Goal: Task Accomplishment & Management: Complete application form

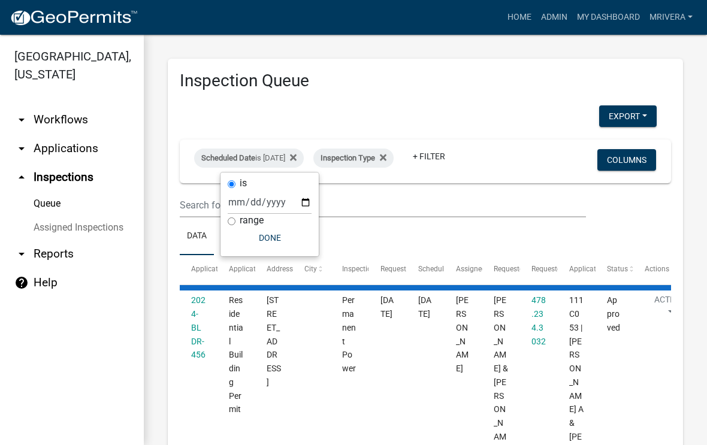
select select "1: 25"
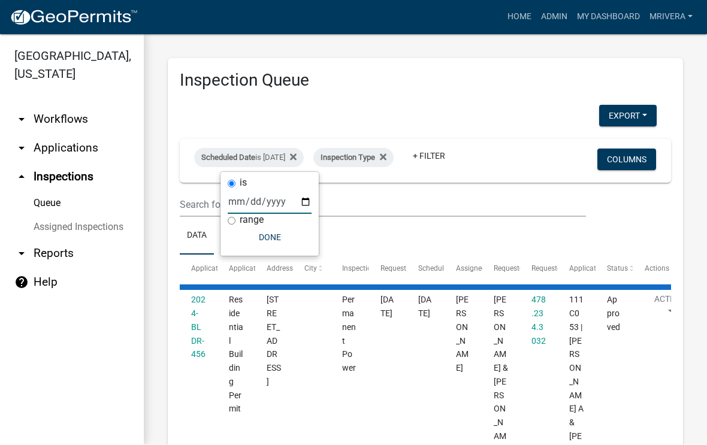
click at [275, 191] on input "[DATE]" at bounding box center [270, 202] width 84 height 25
click at [429, 237] on ul "Data Map" at bounding box center [425, 237] width 491 height 38
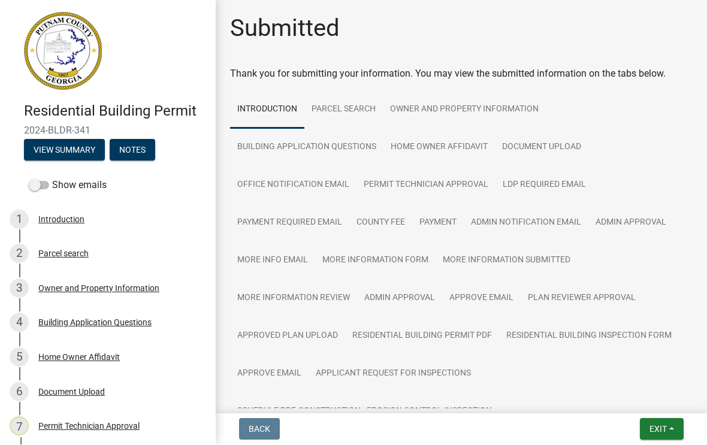
click at [653, 425] on span "Exit" at bounding box center [658, 430] width 17 height 10
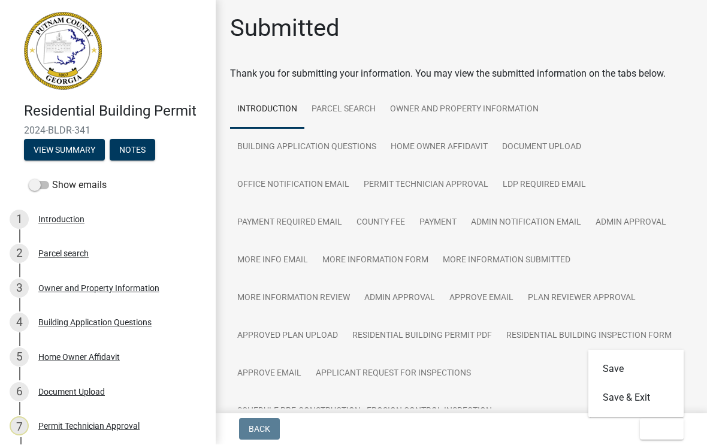
click at [617, 403] on button "Save & Exit" at bounding box center [636, 398] width 96 height 29
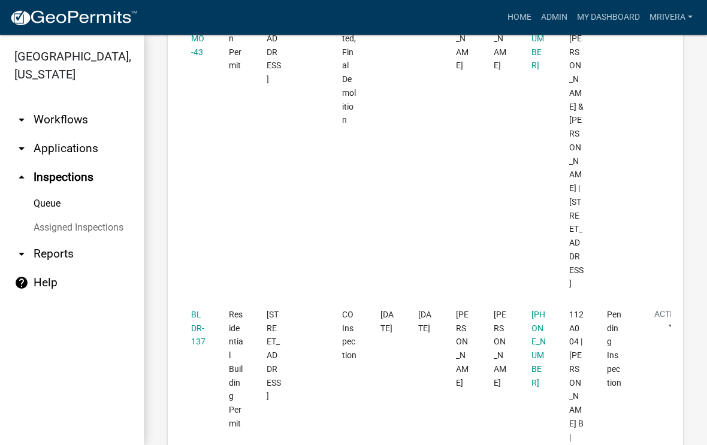
scroll to position [1282, 0]
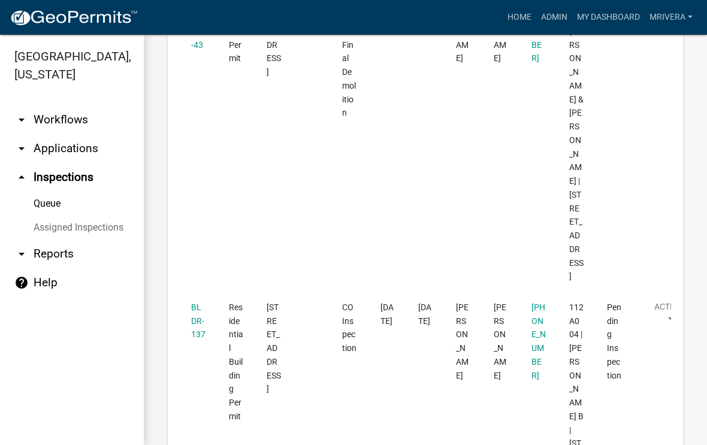
click at [199, 303] on link "BLDR-137" at bounding box center [198, 321] width 14 height 37
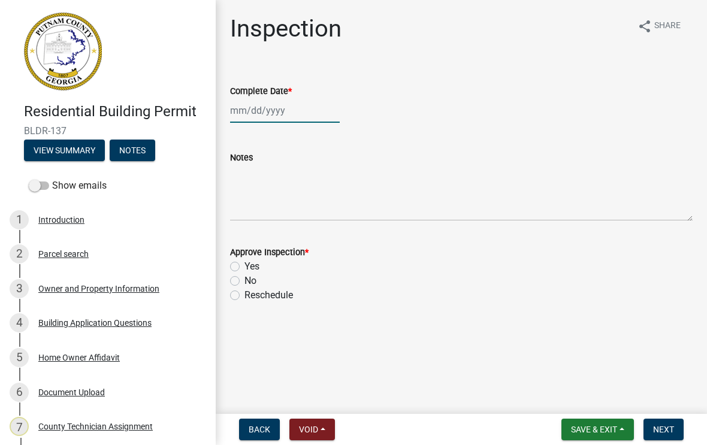
click at [265, 105] on div at bounding box center [285, 110] width 110 height 25
select select "8"
select select "2025"
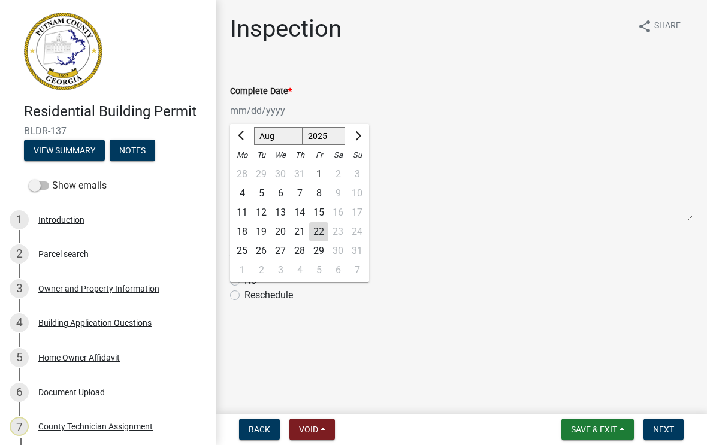
click at [312, 237] on div "22" at bounding box center [318, 231] width 19 height 19
type input "[DATE]"
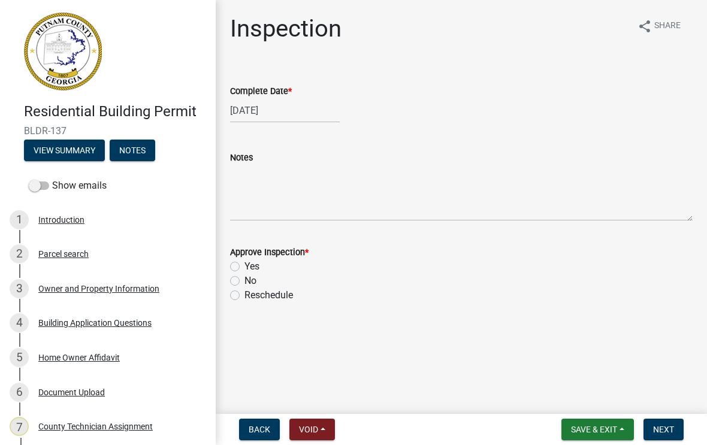
click at [244, 262] on label "Yes" at bounding box center [251, 266] width 15 height 14
click at [244, 262] on input "Yes" at bounding box center [248, 263] width 8 height 8
radio input "true"
click at [670, 425] on span "Next" at bounding box center [663, 430] width 21 height 10
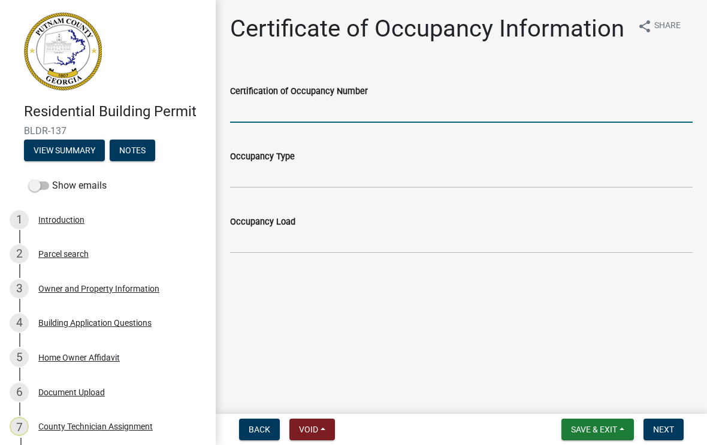
click at [264, 118] on input "Certification of Occupancy Number" at bounding box center [461, 110] width 463 height 25
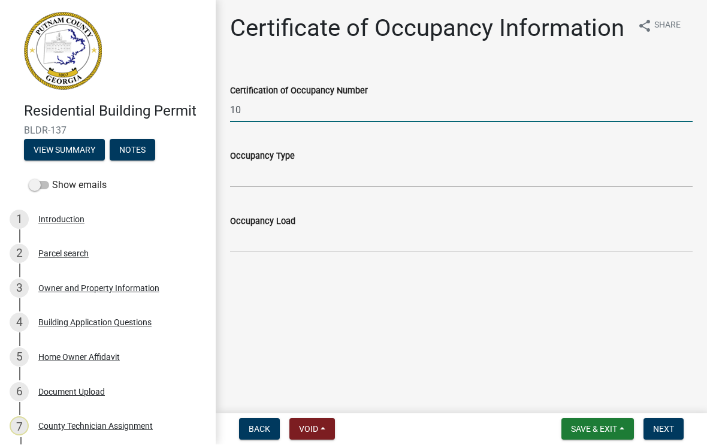
type input "10"
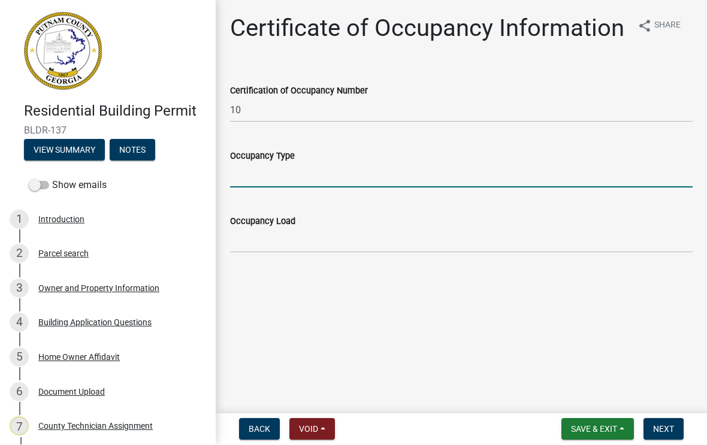
click at [286, 167] on input "Occupancy Type" at bounding box center [461, 176] width 463 height 25
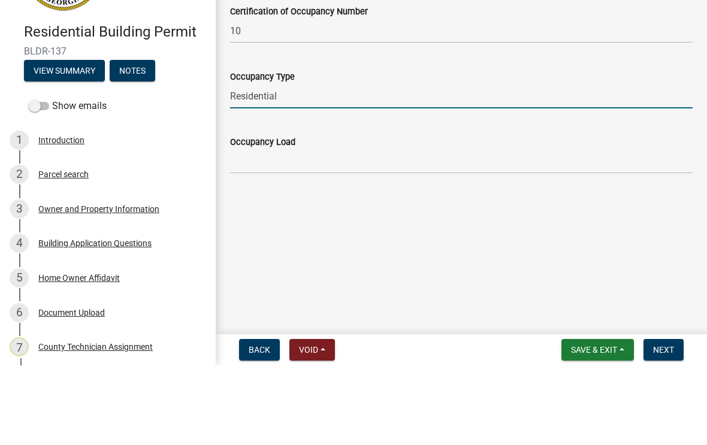
type input "Residential"
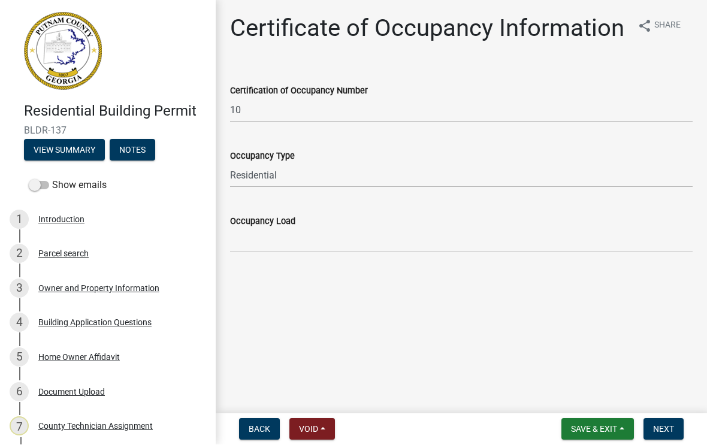
click at [663, 433] on span "Next" at bounding box center [663, 430] width 21 height 10
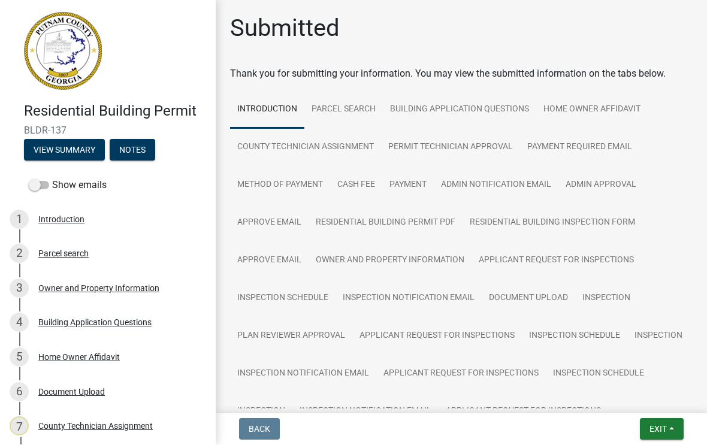
click at [651, 435] on button "Exit" at bounding box center [662, 430] width 44 height 22
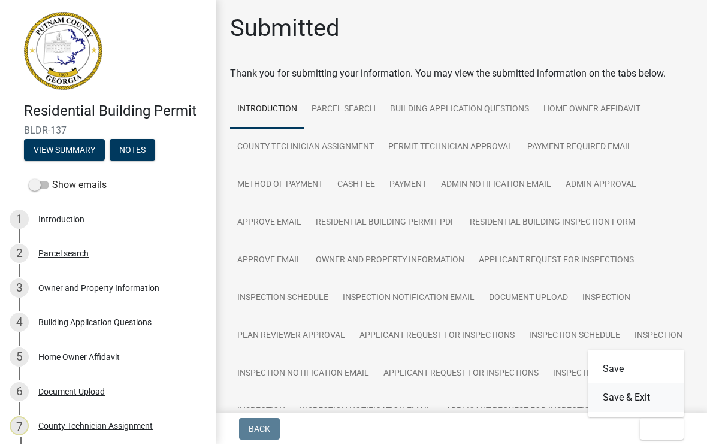
click at [635, 396] on button "Save & Exit" at bounding box center [636, 398] width 96 height 29
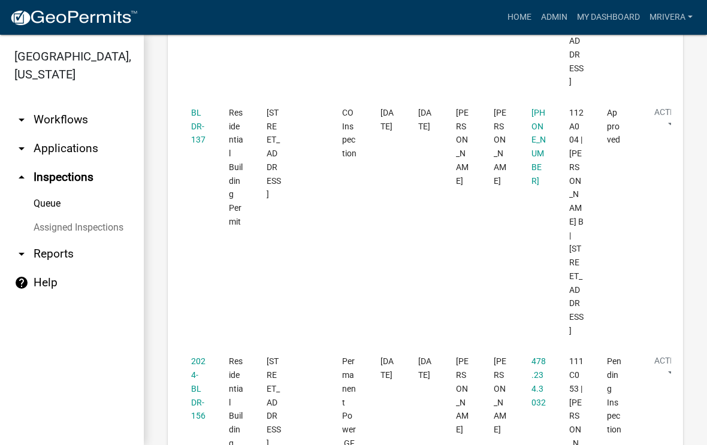
scroll to position [1479, 0]
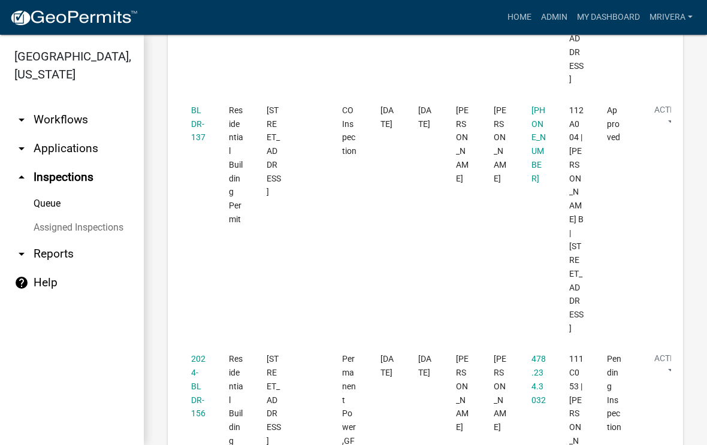
click at [197, 354] on link "2024-BLDR-156" at bounding box center [198, 386] width 14 height 64
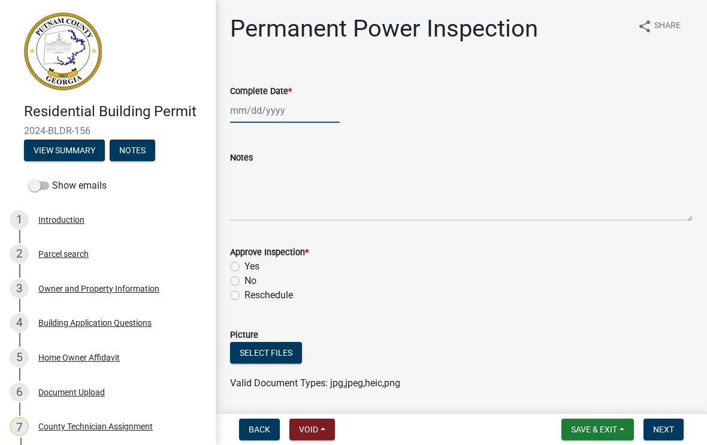
click at [262, 113] on div at bounding box center [285, 110] width 110 height 25
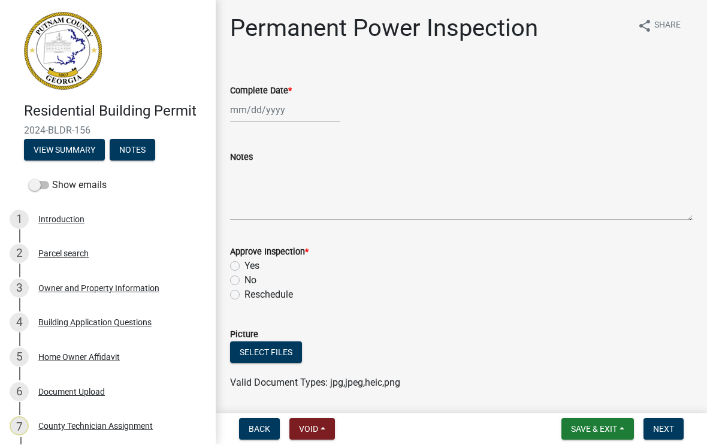
select select "8"
select select "2025"
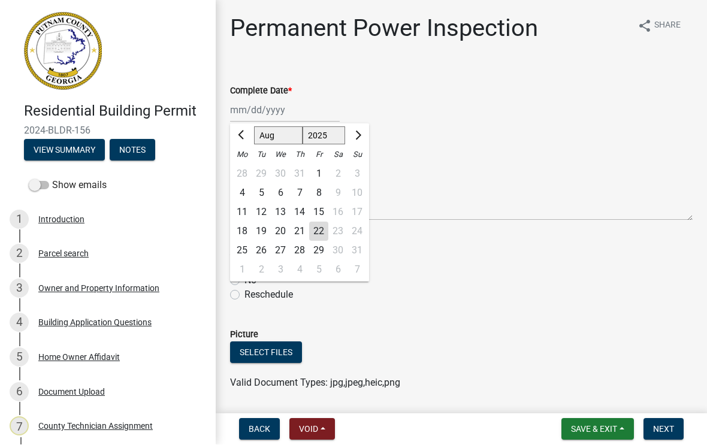
click at [320, 231] on div "22" at bounding box center [318, 231] width 19 height 19
type input "[DATE]"
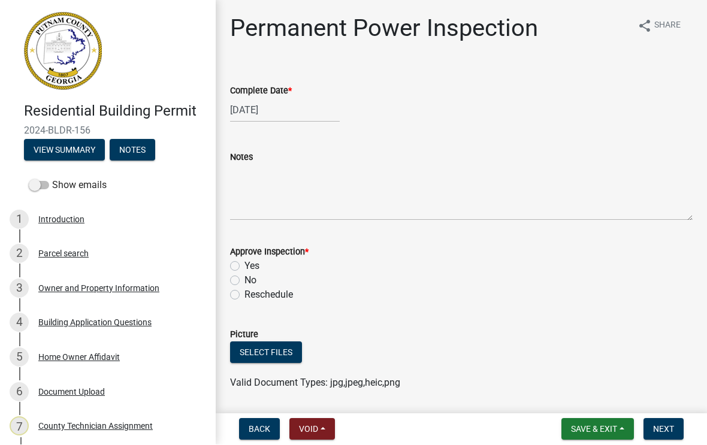
click at [244, 268] on label "Yes" at bounding box center [251, 266] width 15 height 14
click at [244, 267] on input "Yes" at bounding box center [248, 263] width 8 height 8
radio input "true"
click at [665, 433] on span "Next" at bounding box center [663, 430] width 21 height 10
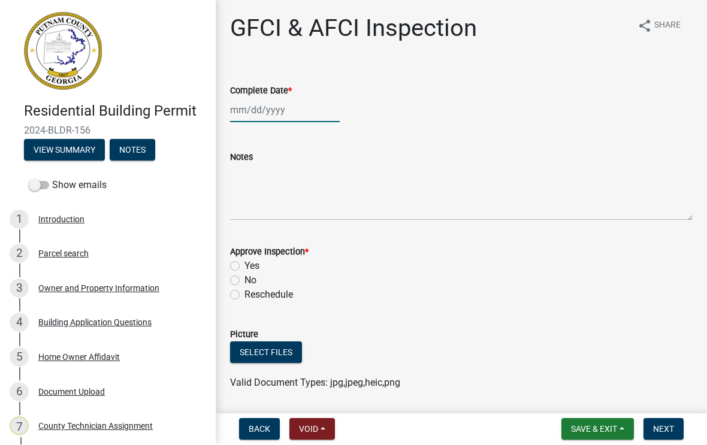
click at [269, 114] on div at bounding box center [285, 110] width 110 height 25
select select "8"
select select "2025"
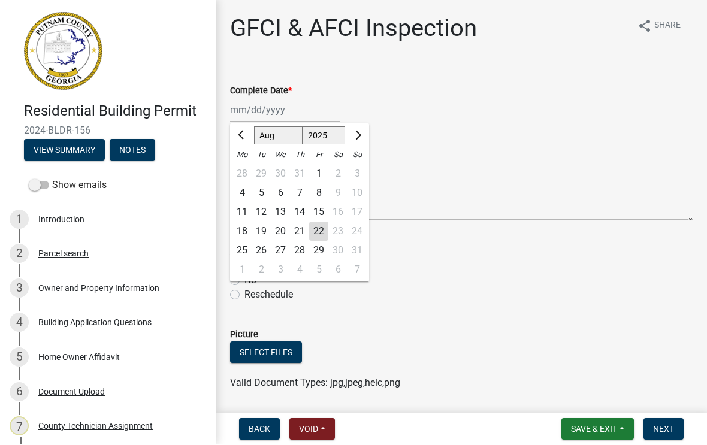
click at [319, 232] on div "22" at bounding box center [318, 231] width 19 height 19
type input "[DATE]"
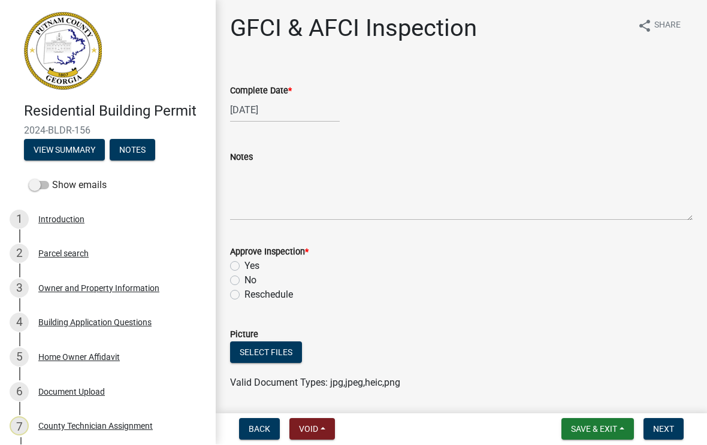
click at [244, 265] on label "Yes" at bounding box center [251, 266] width 15 height 14
click at [244, 265] on input "Yes" at bounding box center [248, 263] width 8 height 8
radio input "true"
click at [674, 431] on span "Next" at bounding box center [663, 430] width 21 height 10
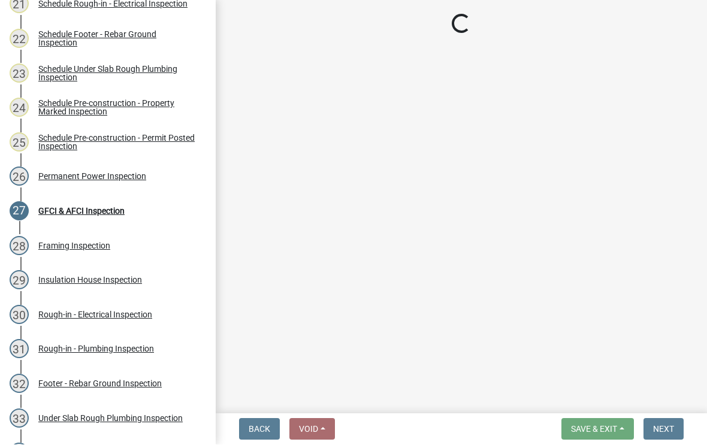
scroll to position [906, 0]
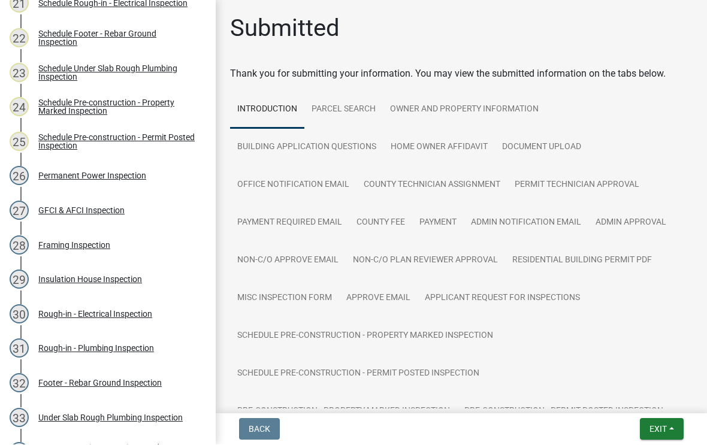
click at [654, 433] on span "Exit" at bounding box center [658, 430] width 17 height 10
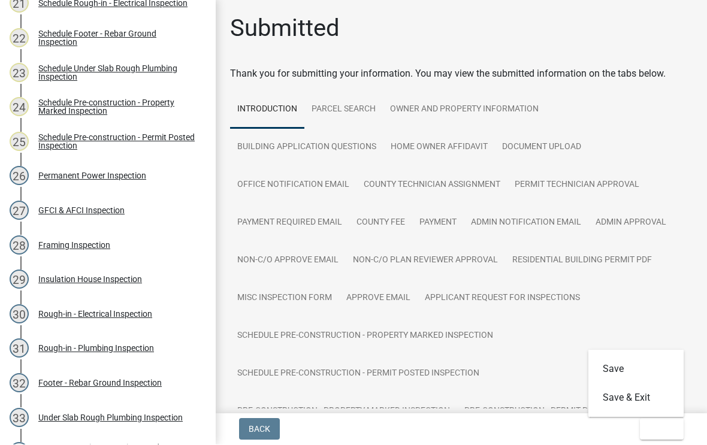
click at [627, 399] on button "Save & Exit" at bounding box center [636, 398] width 96 height 29
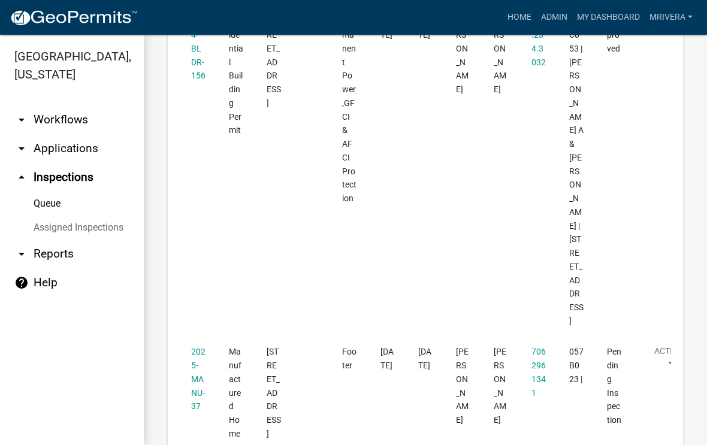
scroll to position [1817, 0]
click at [196, 346] on link "2025-MANU-37" at bounding box center [198, 378] width 14 height 64
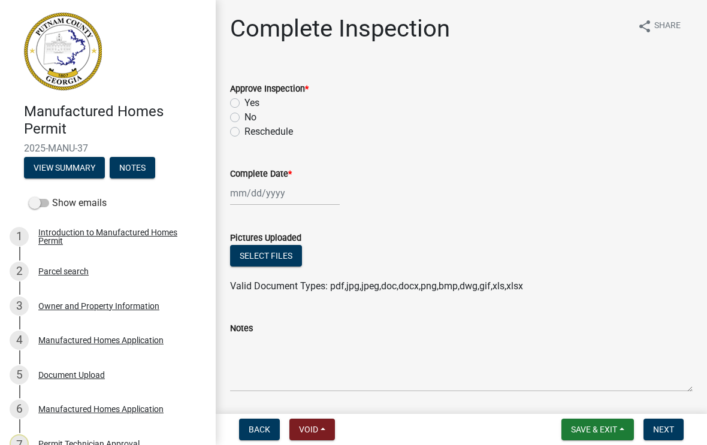
click at [231, 108] on div "Yes" at bounding box center [461, 103] width 463 height 14
click at [244, 102] on label "Yes" at bounding box center [251, 103] width 15 height 14
click at [244, 102] on input "Yes" at bounding box center [248, 100] width 8 height 8
radio input "true"
click at [272, 201] on div at bounding box center [285, 193] width 110 height 25
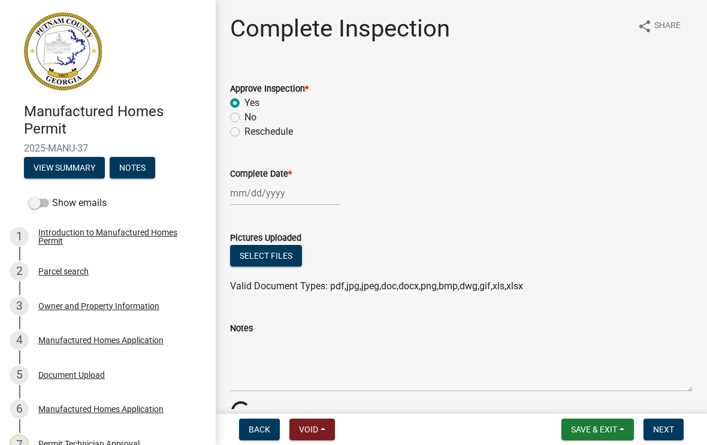
select select "8"
select select "2025"
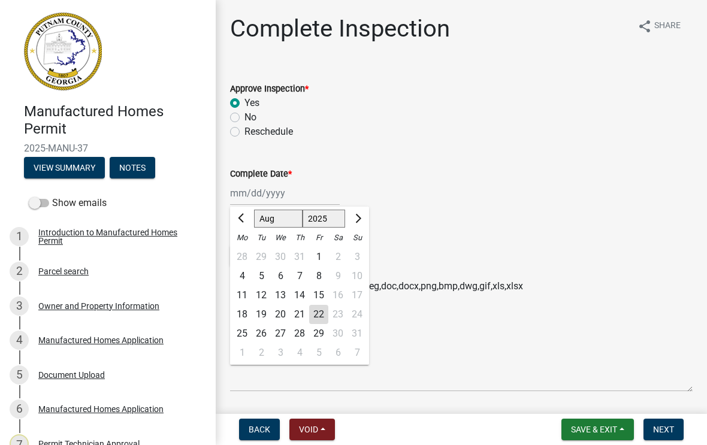
click at [319, 310] on div "22" at bounding box center [318, 314] width 19 height 19
type input "[DATE]"
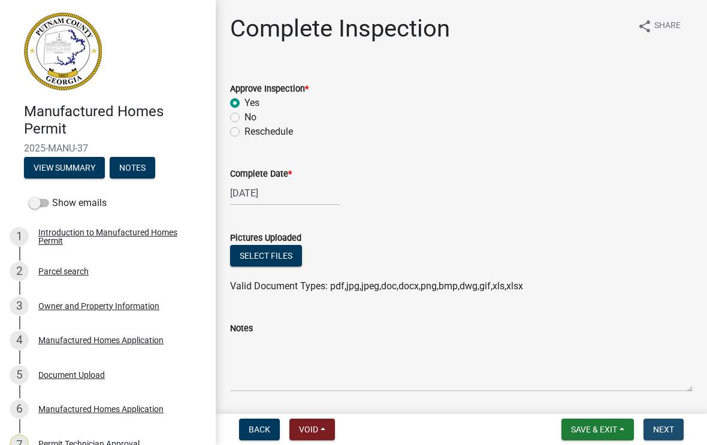
click at [662, 431] on span "Next" at bounding box center [663, 430] width 21 height 10
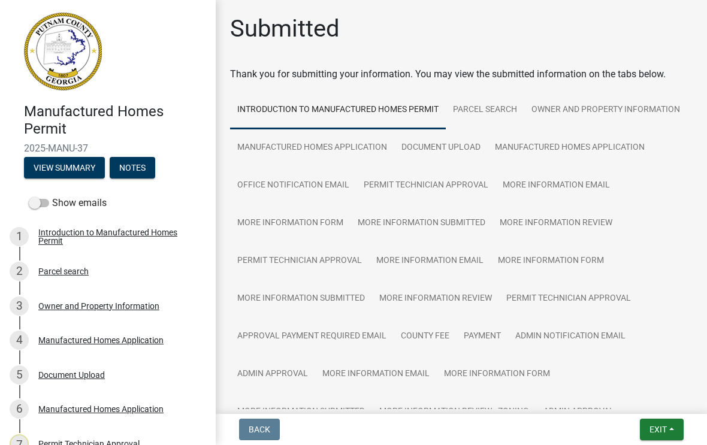
click at [657, 438] on button "Exit" at bounding box center [662, 430] width 44 height 22
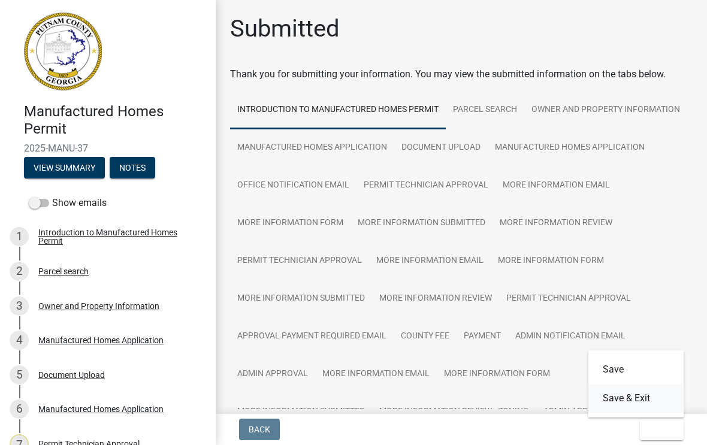
click at [635, 400] on button "Save & Exit" at bounding box center [636, 398] width 96 height 29
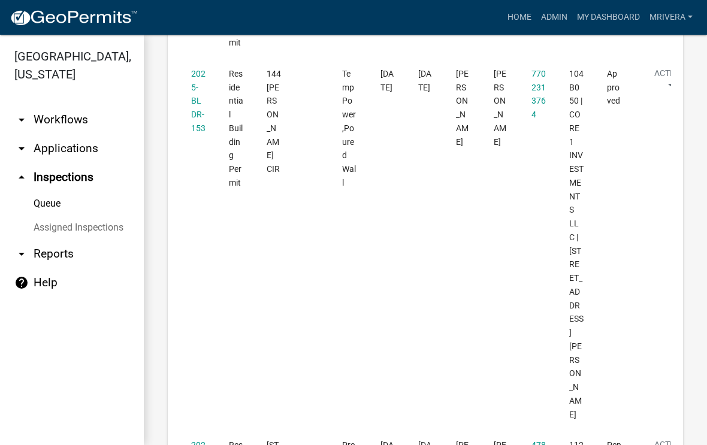
scroll to position [2249, 0]
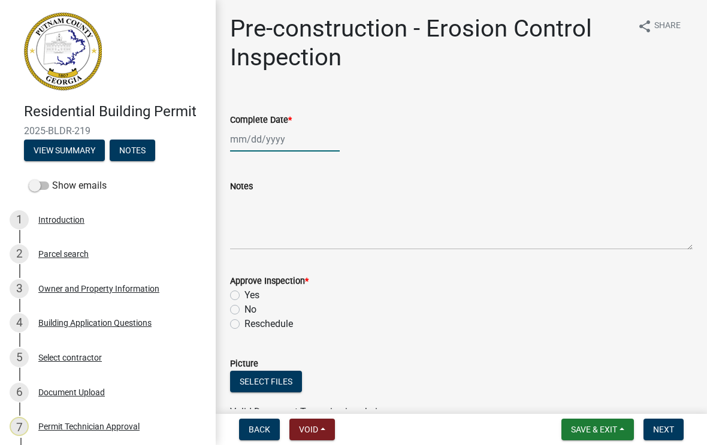
click at [268, 140] on div at bounding box center [285, 139] width 110 height 25
select select "8"
select select "2025"
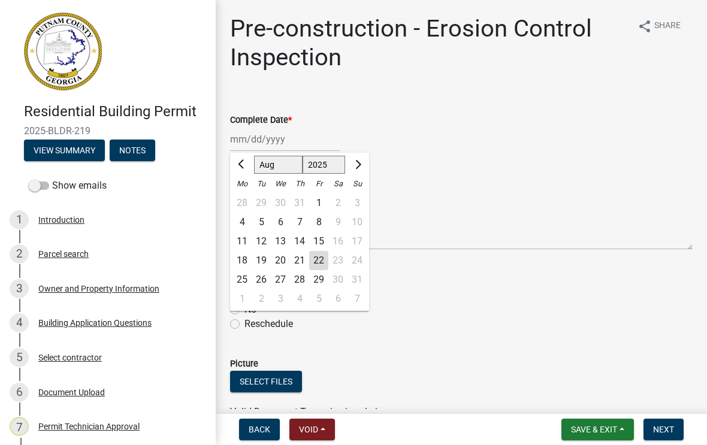
click at [320, 258] on div "22" at bounding box center [318, 260] width 19 height 19
type input "[DATE]"
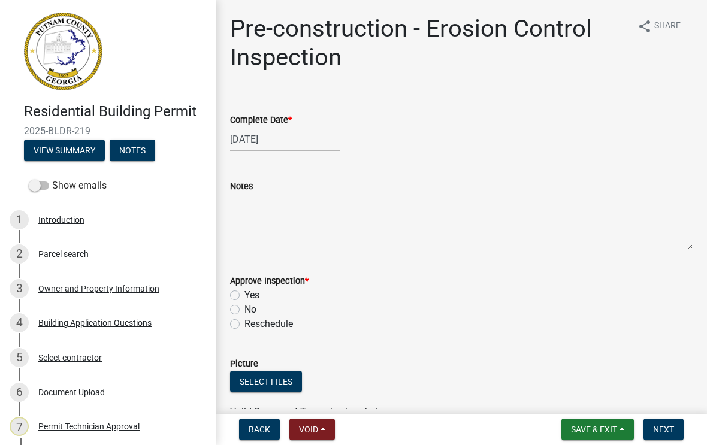
click at [244, 297] on label "Yes" at bounding box center [251, 295] width 15 height 14
click at [244, 296] on input "Yes" at bounding box center [248, 292] width 8 height 8
radio input "true"
click at [665, 422] on button "Next" at bounding box center [664, 430] width 40 height 22
click at [270, 143] on div at bounding box center [285, 139] width 110 height 25
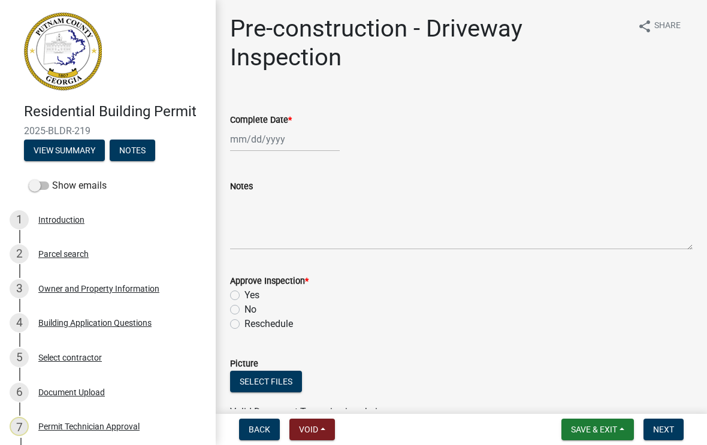
select select "8"
select select "2025"
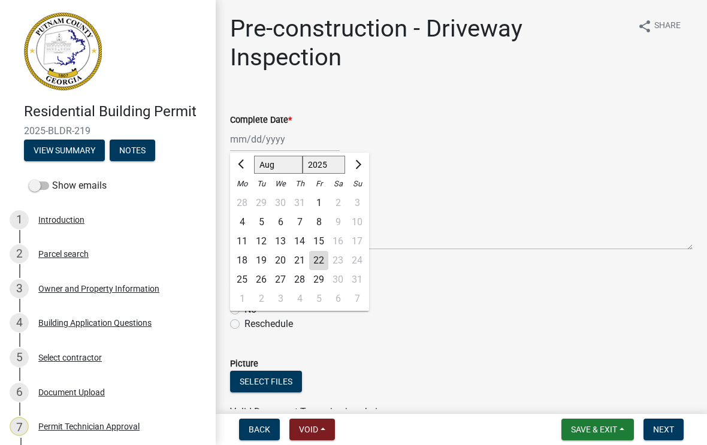
click at [326, 262] on div "22" at bounding box center [318, 260] width 19 height 19
type input "[DATE]"
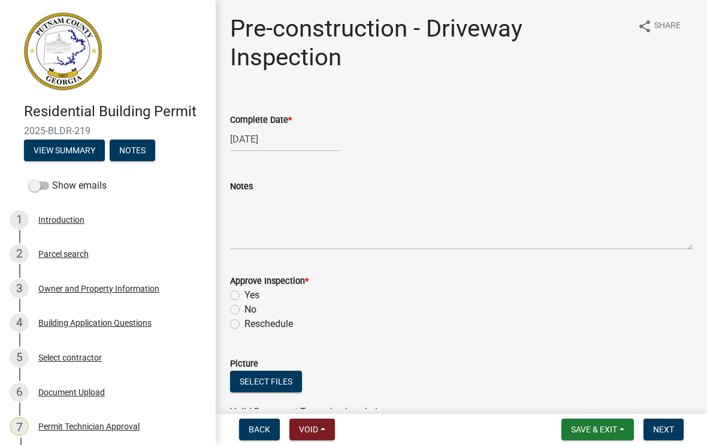
click at [244, 297] on label "Yes" at bounding box center [251, 295] width 15 height 14
click at [244, 296] on input "Yes" at bounding box center [248, 292] width 8 height 8
radio input "true"
click at [668, 430] on span "Next" at bounding box center [663, 430] width 21 height 10
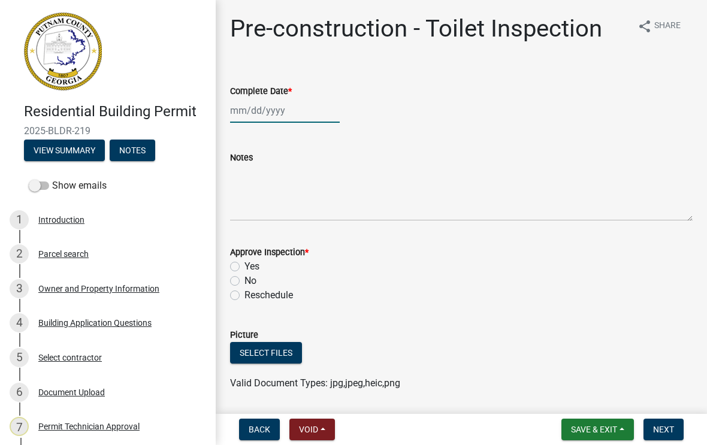
click at [269, 114] on div at bounding box center [285, 110] width 110 height 25
select select "8"
select select "2025"
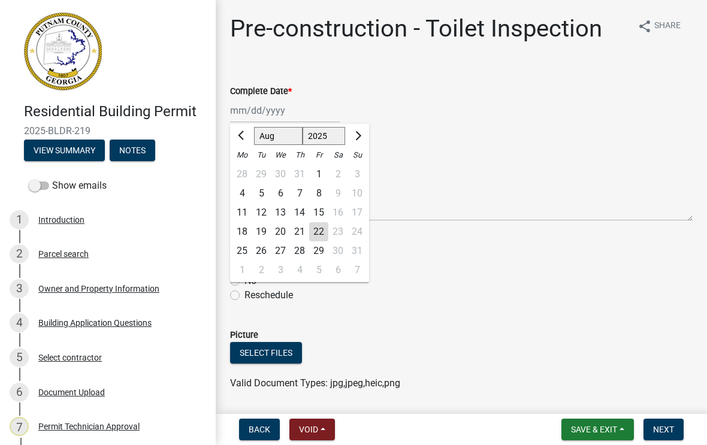
click at [321, 234] on div "22" at bounding box center [318, 231] width 19 height 19
type input "[DATE]"
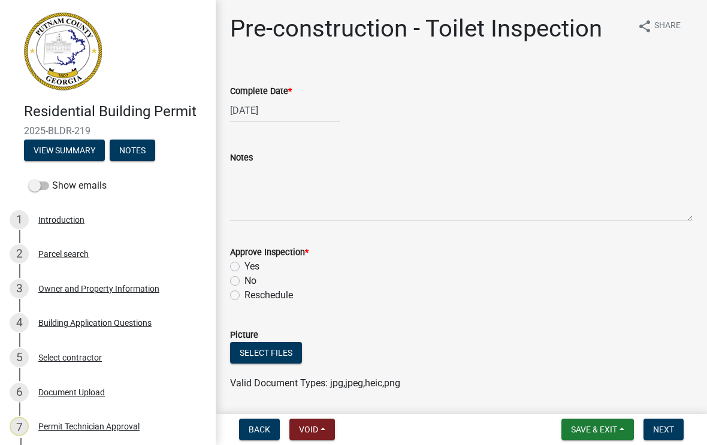
click at [244, 270] on label "Yes" at bounding box center [251, 266] width 15 height 14
click at [244, 267] on input "Yes" at bounding box center [248, 263] width 8 height 8
radio input "true"
click at [659, 427] on span "Next" at bounding box center [663, 430] width 21 height 10
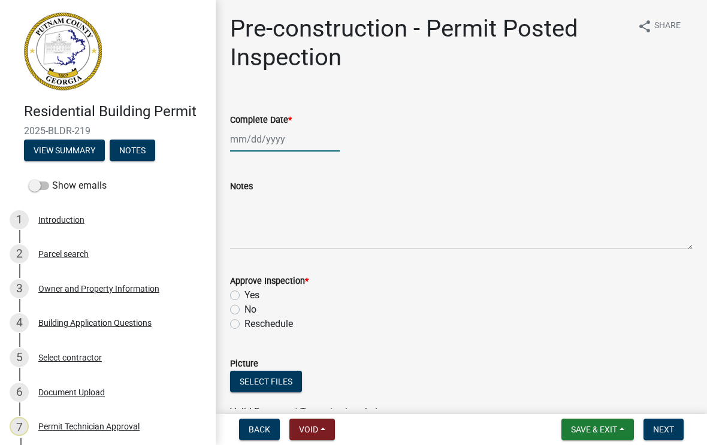
click at [270, 145] on div at bounding box center [285, 139] width 110 height 25
select select "8"
select select "2025"
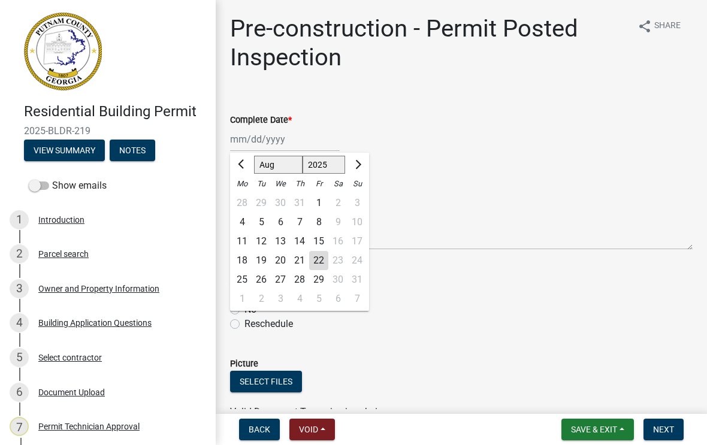
click at [319, 258] on div "22" at bounding box center [318, 260] width 19 height 19
type input "[DATE]"
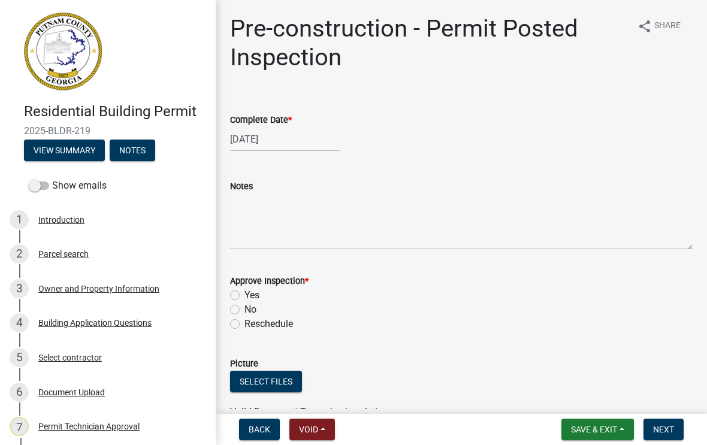
click at [244, 296] on label "Yes" at bounding box center [251, 295] width 15 height 14
click at [244, 296] on input "Yes" at bounding box center [248, 292] width 8 height 8
radio input "true"
click at [654, 434] on span "Next" at bounding box center [663, 430] width 21 height 10
click at [265, 142] on div at bounding box center [285, 139] width 110 height 25
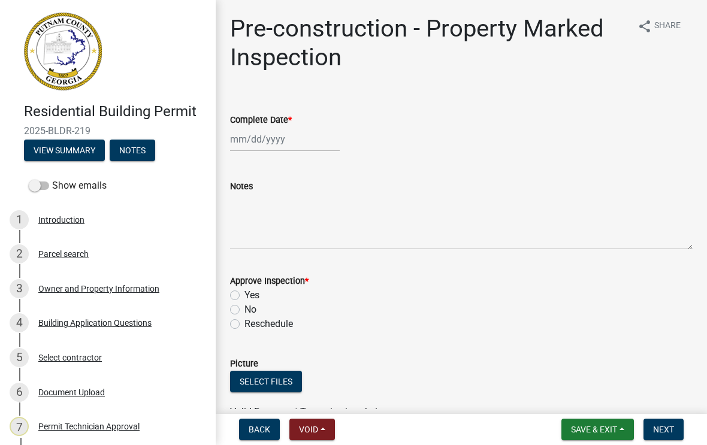
select select "8"
select select "2025"
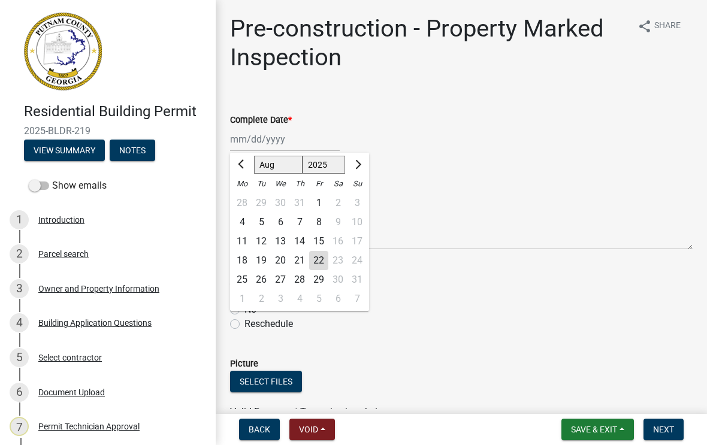
click at [316, 264] on div "22" at bounding box center [318, 260] width 19 height 19
type input "[DATE]"
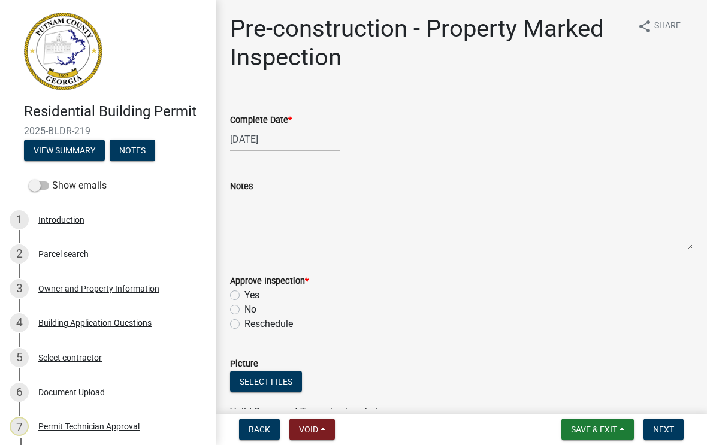
click at [244, 299] on label "Yes" at bounding box center [251, 295] width 15 height 14
click at [244, 296] on input "Yes" at bounding box center [248, 292] width 8 height 8
radio input "true"
click at [657, 430] on span "Next" at bounding box center [663, 430] width 21 height 10
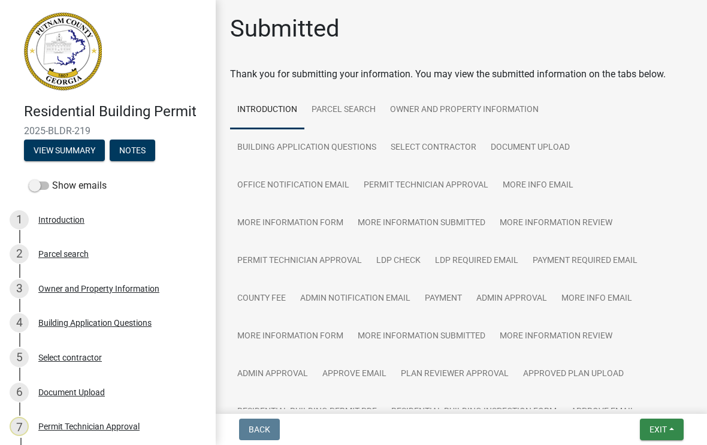
click at [654, 438] on button "Exit" at bounding box center [662, 430] width 44 height 22
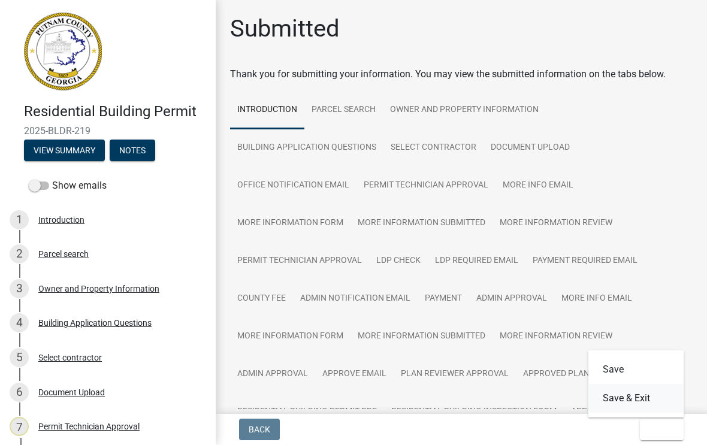
click at [625, 404] on button "Save & Exit" at bounding box center [636, 398] width 96 height 29
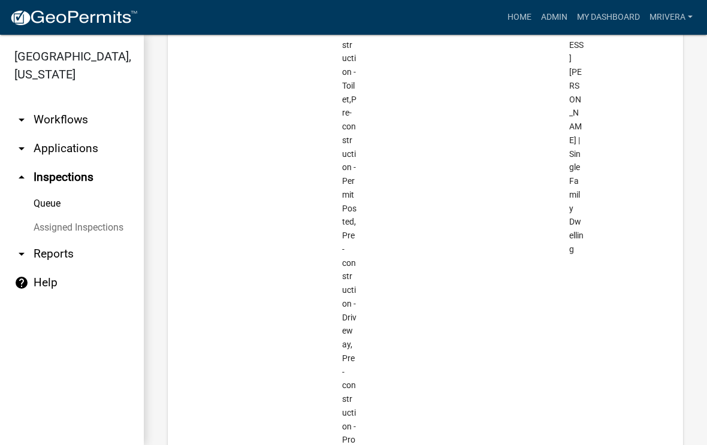
scroll to position [2843, 0]
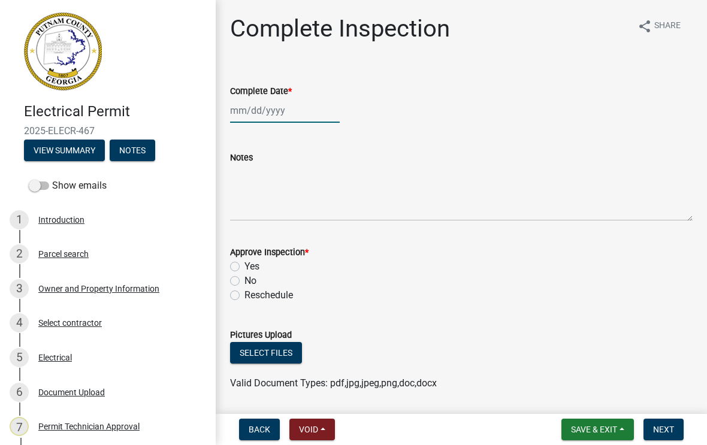
click at [262, 116] on div at bounding box center [285, 110] width 110 height 25
select select "8"
select select "2025"
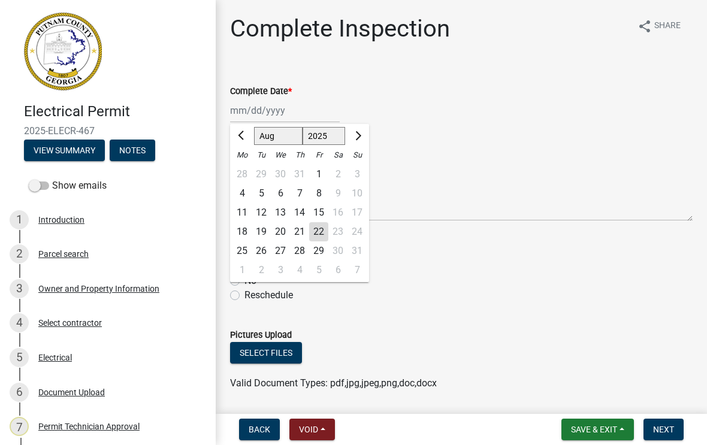
click at [319, 232] on div "22" at bounding box center [318, 231] width 19 height 19
type input "[DATE]"
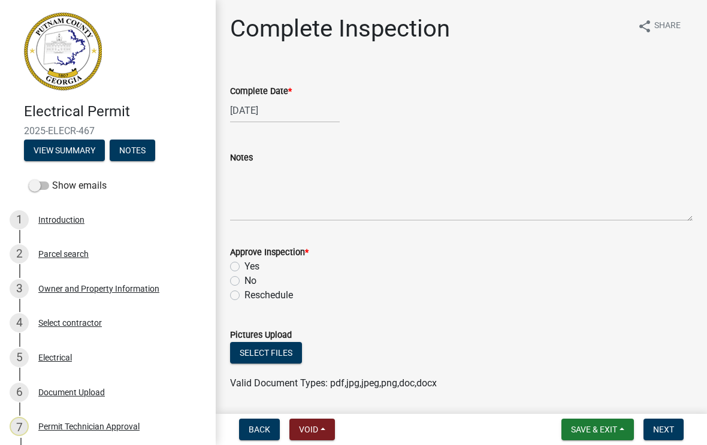
click at [244, 276] on label "No" at bounding box center [250, 281] width 12 height 14
click at [244, 276] on input "No" at bounding box center [248, 278] width 8 height 8
radio input "true"
click at [244, 264] on label "Yes" at bounding box center [251, 266] width 15 height 14
click at [244, 264] on input "Yes" at bounding box center [248, 263] width 8 height 8
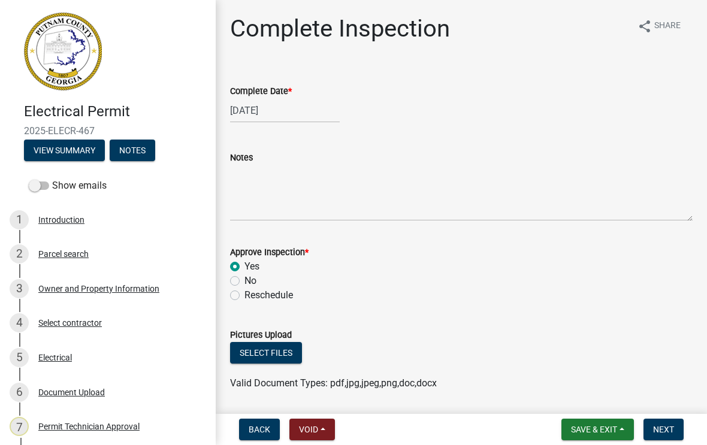
radio input "true"
click at [660, 427] on span "Next" at bounding box center [663, 430] width 21 height 10
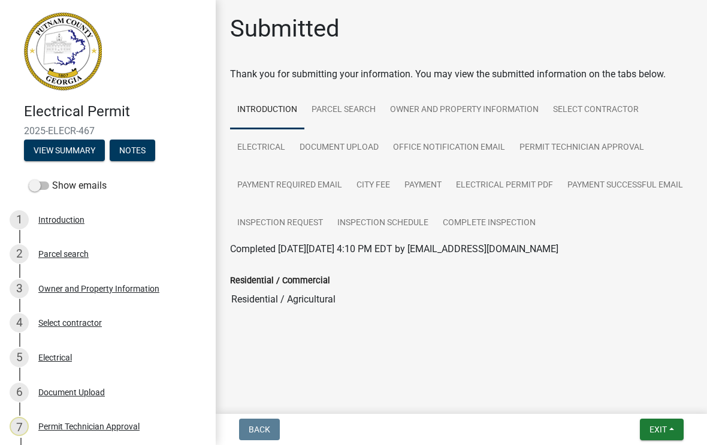
click at [657, 422] on button "Exit" at bounding box center [662, 430] width 44 height 22
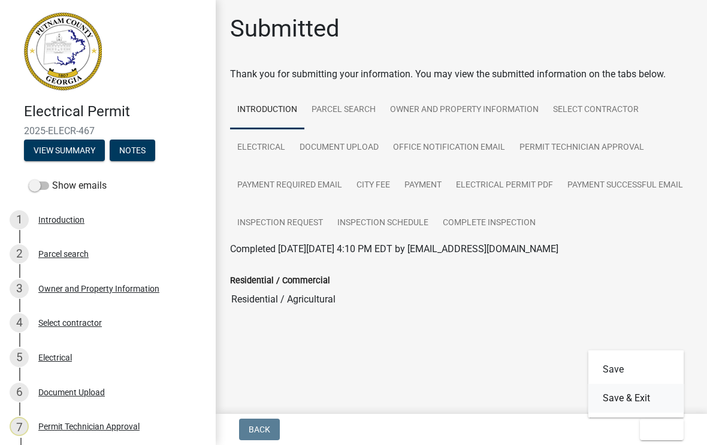
click at [628, 396] on button "Save & Exit" at bounding box center [636, 398] width 96 height 29
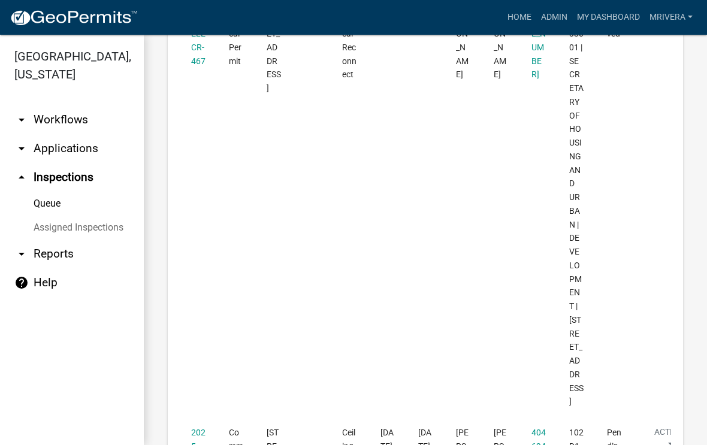
scroll to position [3372, 0]
